Goal: Information Seeking & Learning: Learn about a topic

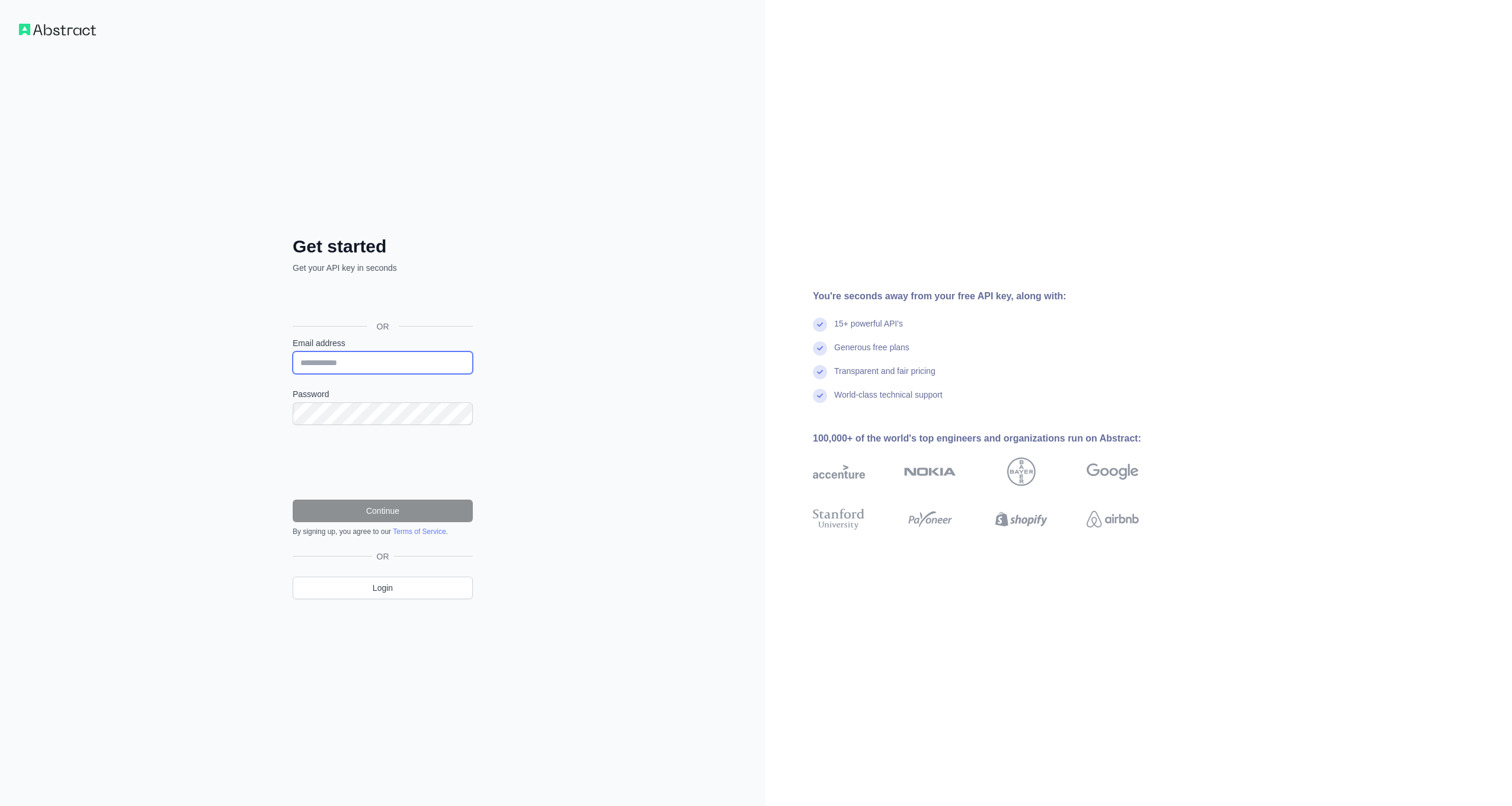
click at [365, 371] on input "Email address" at bounding box center [383, 363] width 180 height 23
type input "**********"
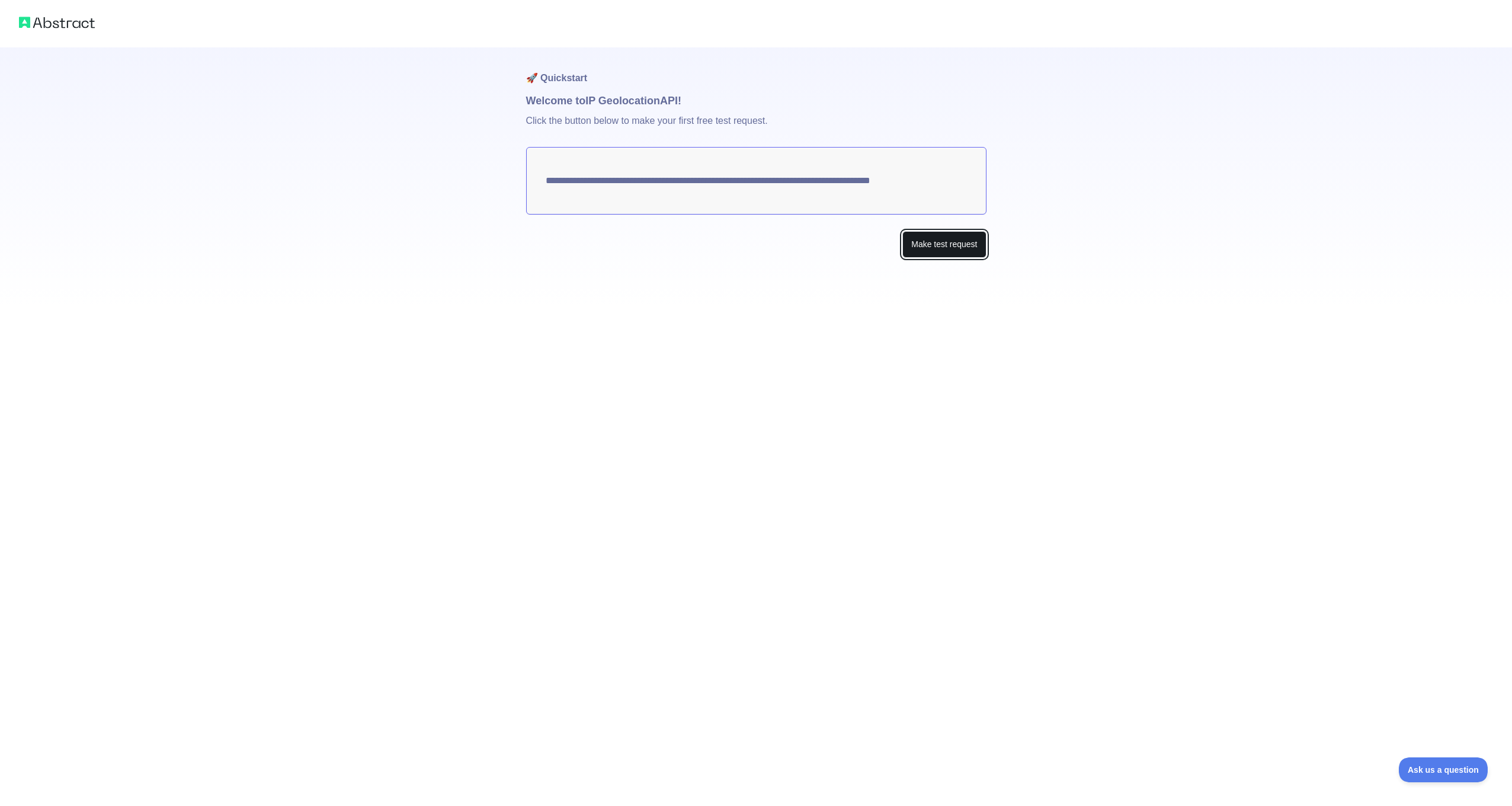
click at [925, 241] on button "Make test request" at bounding box center [944, 245] width 84 height 27
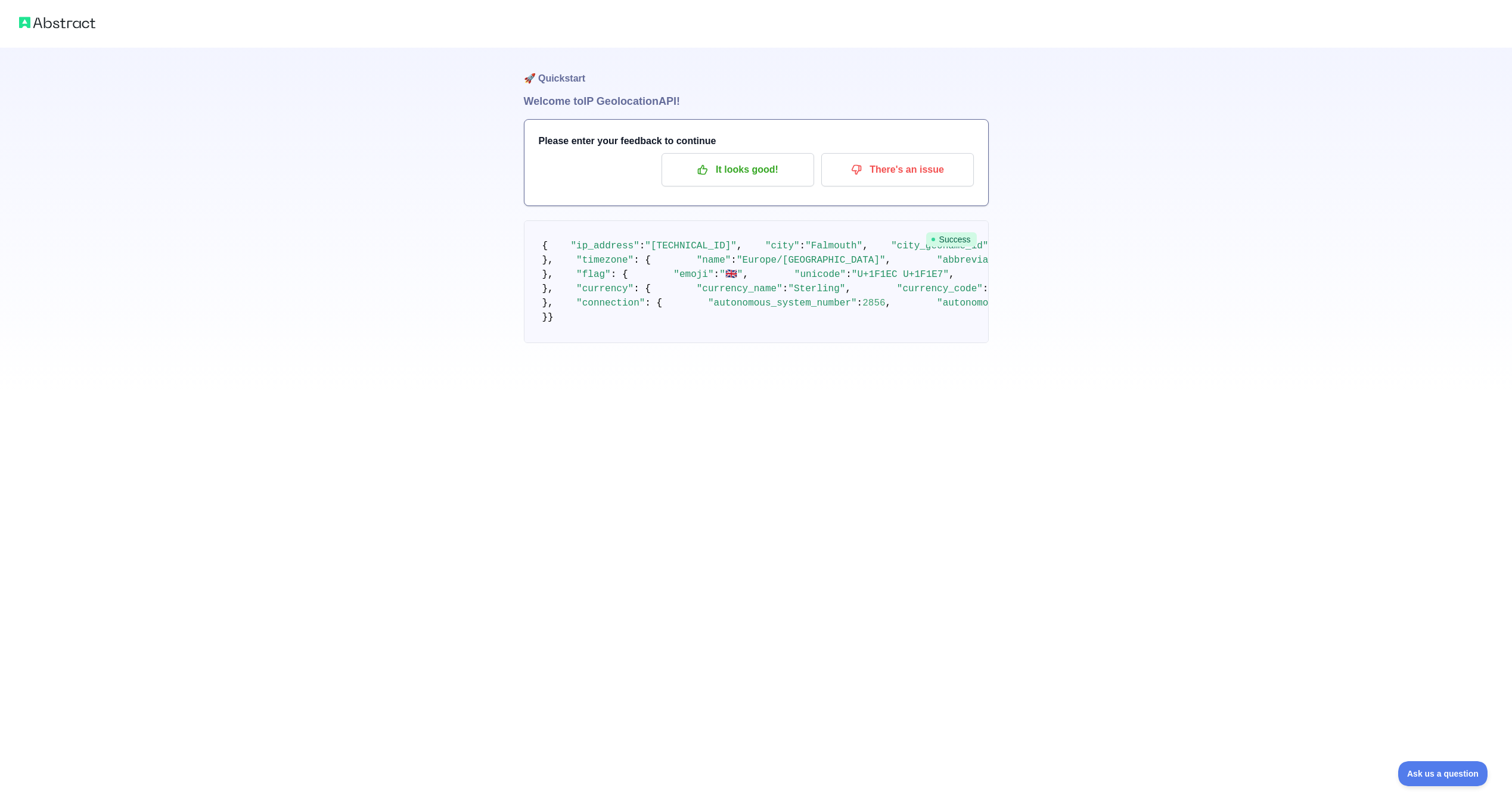
click at [595, 251] on span ""ip_address"" at bounding box center [605, 246] width 68 height 11
click at [663, 251] on span ""[TECHNICAL_ID]"" at bounding box center [690, 246] width 92 height 11
drag, startPoint x: 710, startPoint y: 266, endPoint x: 735, endPoint y: 267, distance: 25.0
click at [735, 267] on pre "{ "ip_address" : "[TECHNICAL_ID]" , "city" : "[GEOGRAPHIC_DATA]" , "city_geonam…" at bounding box center [756, 281] width 465 height 123
click at [757, 303] on pre "{ "ip_address" : "[TECHNICAL_ID]" , "city" : "[GEOGRAPHIC_DATA]" , "city_geonam…" at bounding box center [756, 281] width 465 height 123
